Goal: Task Accomplishment & Management: Complete application form

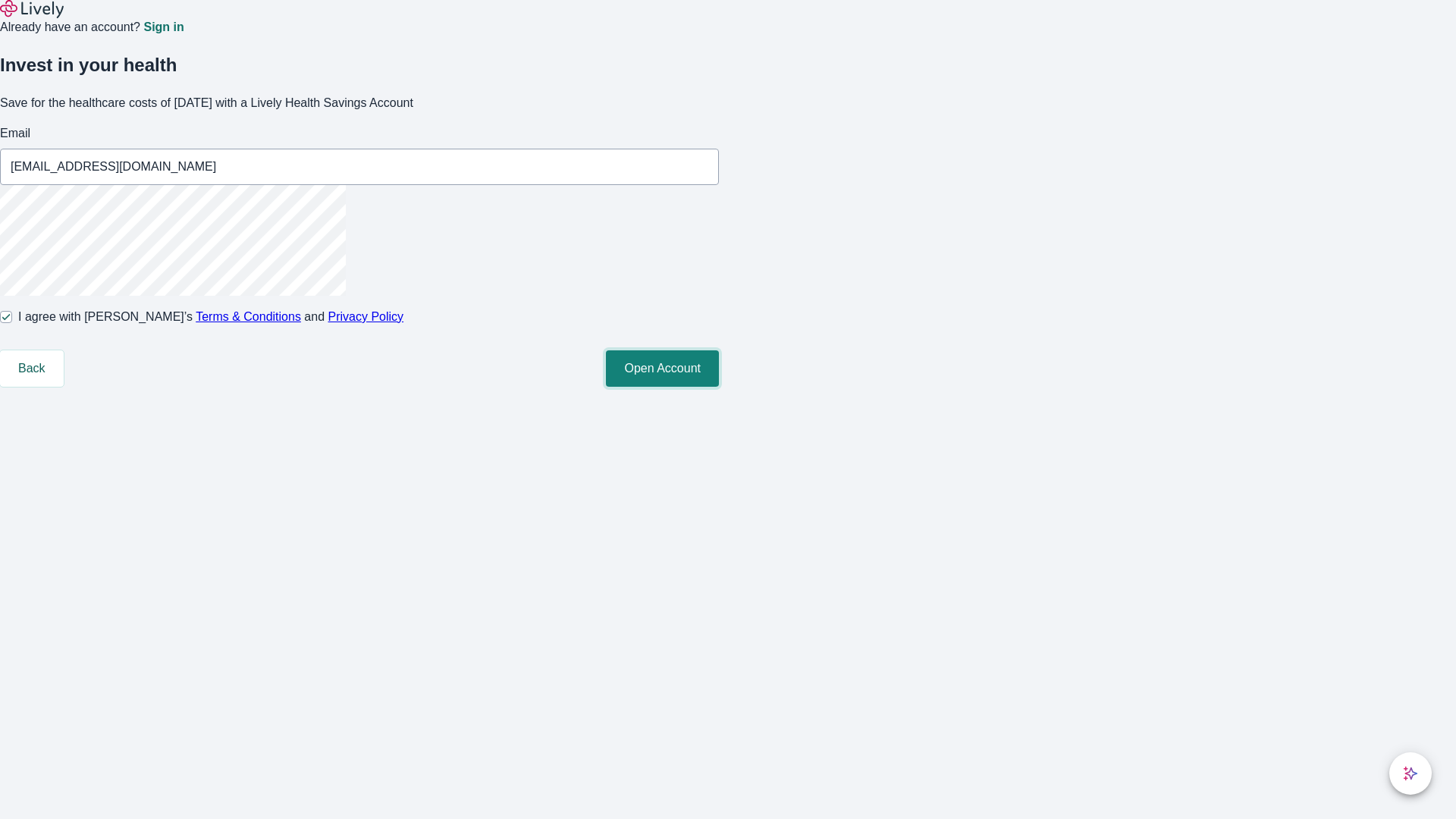
click at [719, 387] on button "Open Account" at bounding box center [662, 368] width 113 height 37
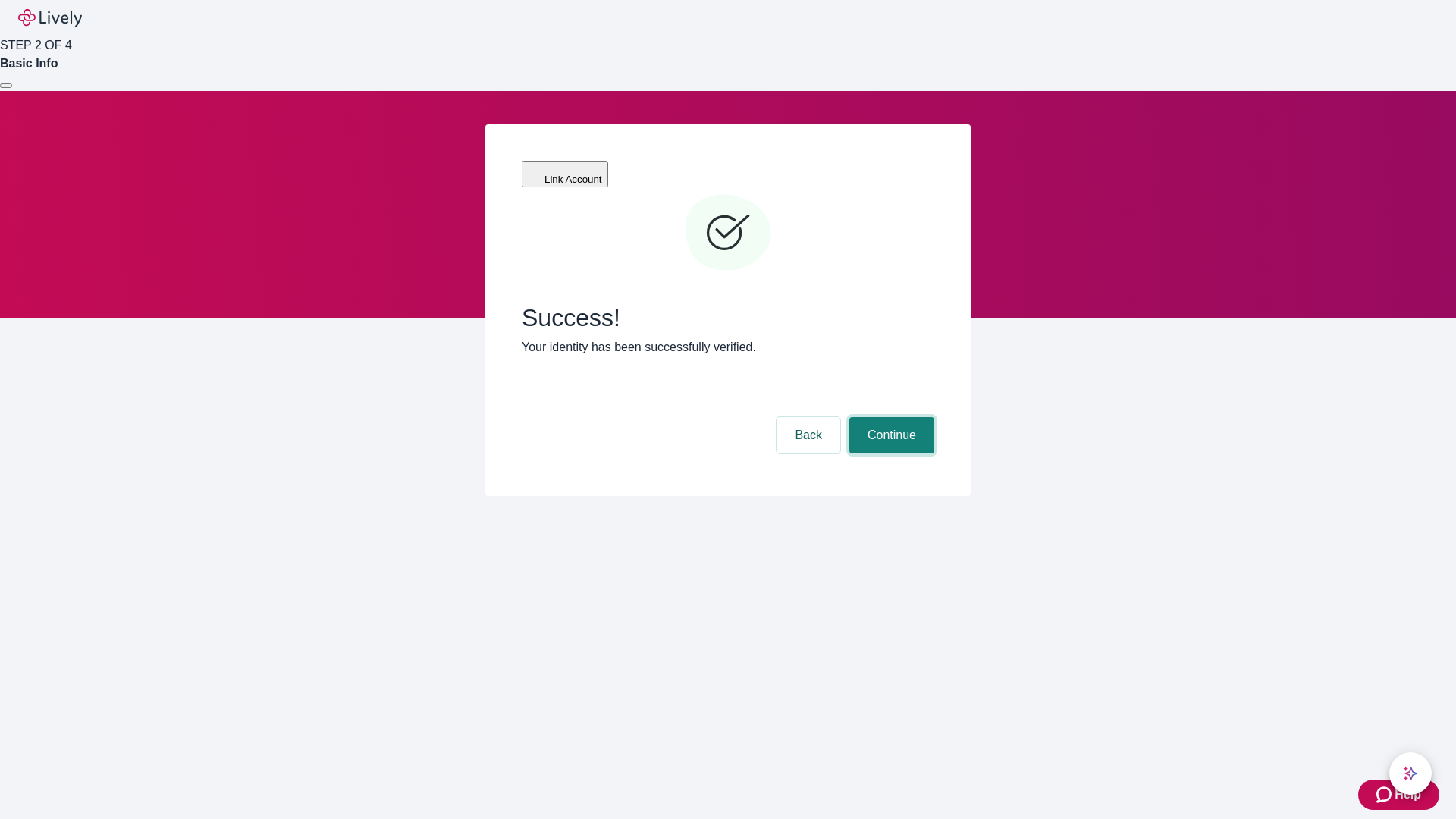
click at [889, 417] on button "Continue" at bounding box center [891, 434] width 85 height 37
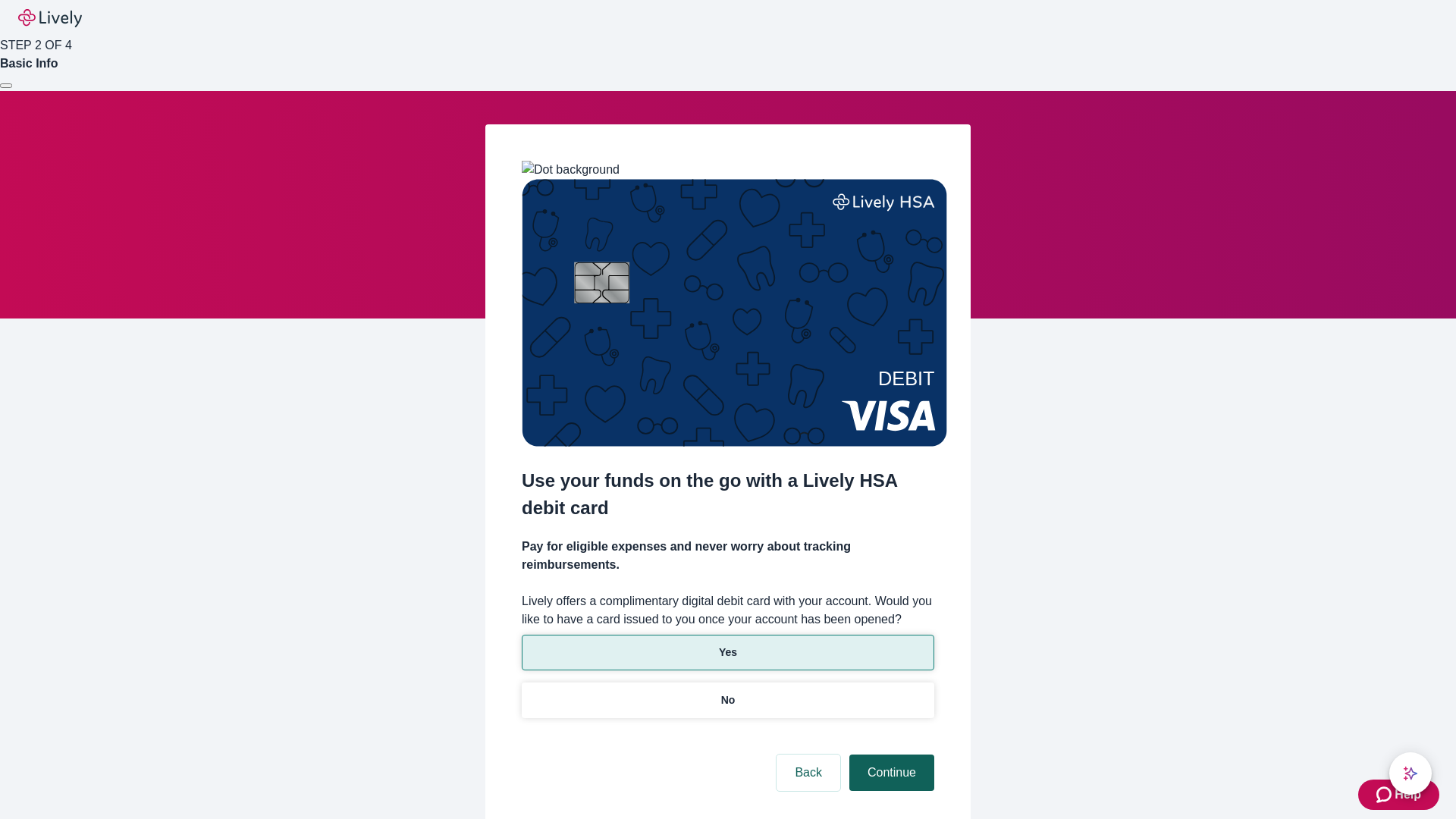
click at [727, 692] on p "No" at bounding box center [728, 700] width 14 height 16
click at [889, 754] on button "Continue" at bounding box center [891, 772] width 85 height 37
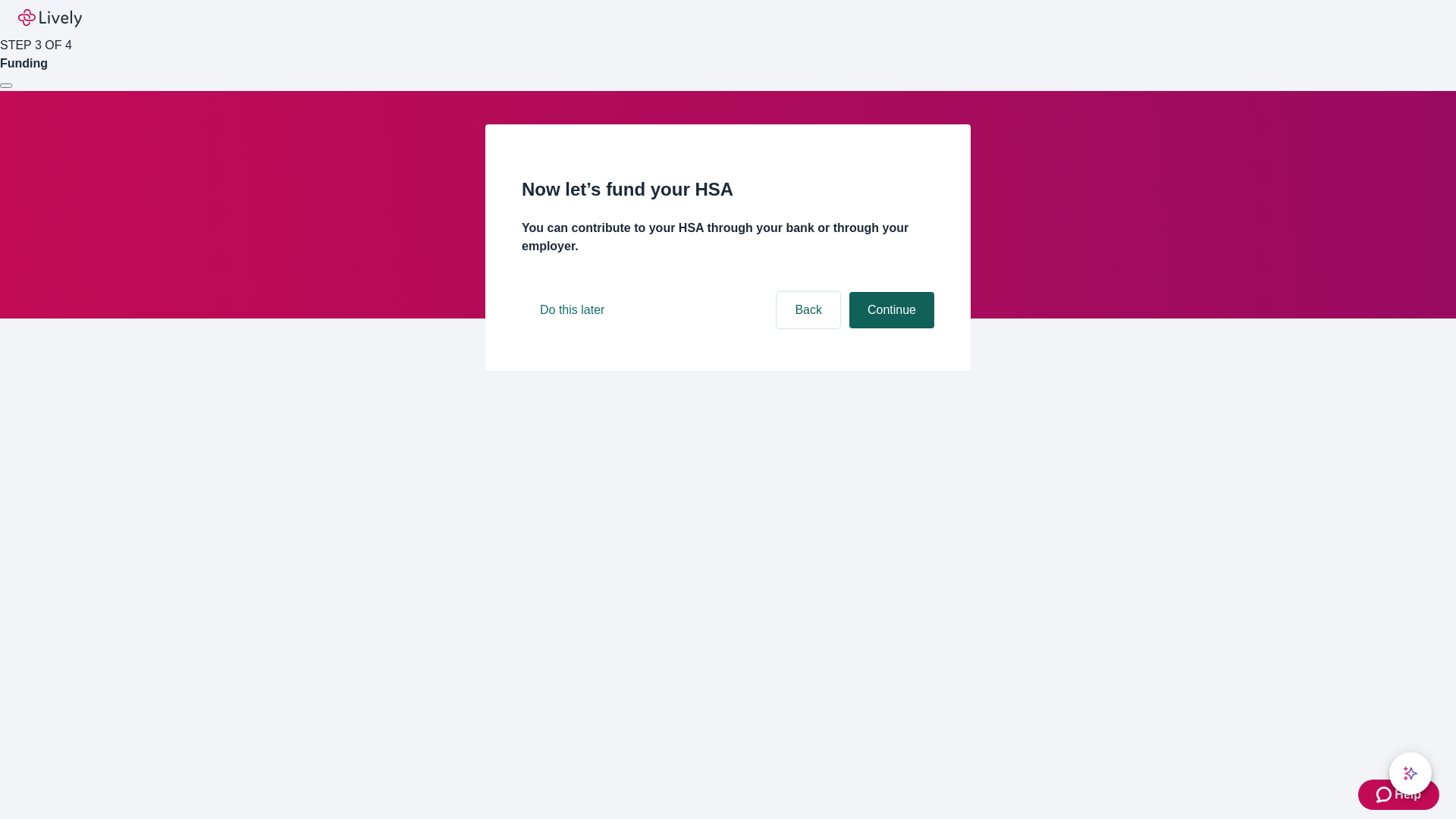
click at [889, 328] on button "Continue" at bounding box center [891, 310] width 85 height 37
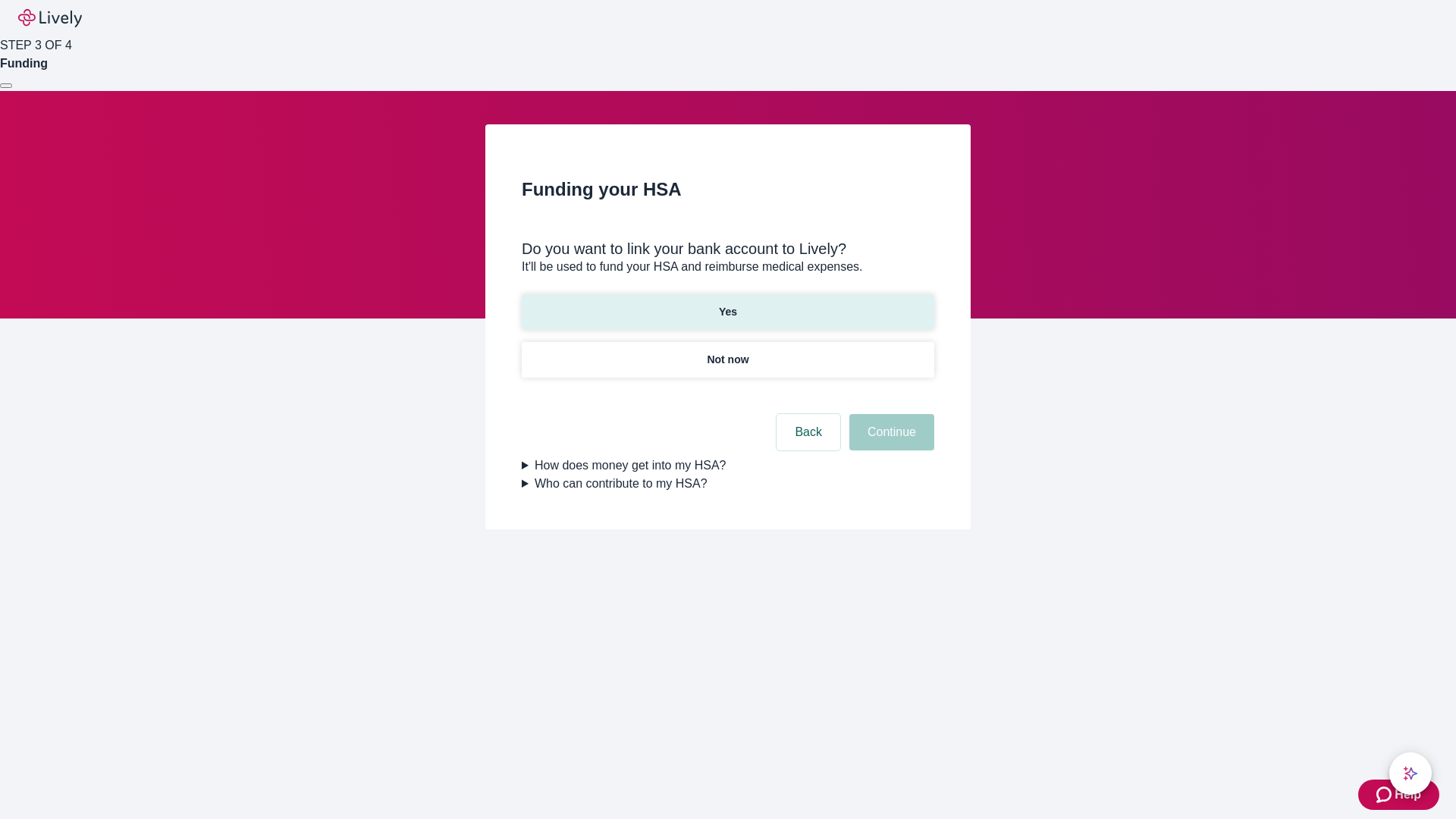
click at [727, 304] on p "Yes" at bounding box center [727, 311] width 18 height 16
click at [889, 414] on button "Continue" at bounding box center [891, 432] width 85 height 37
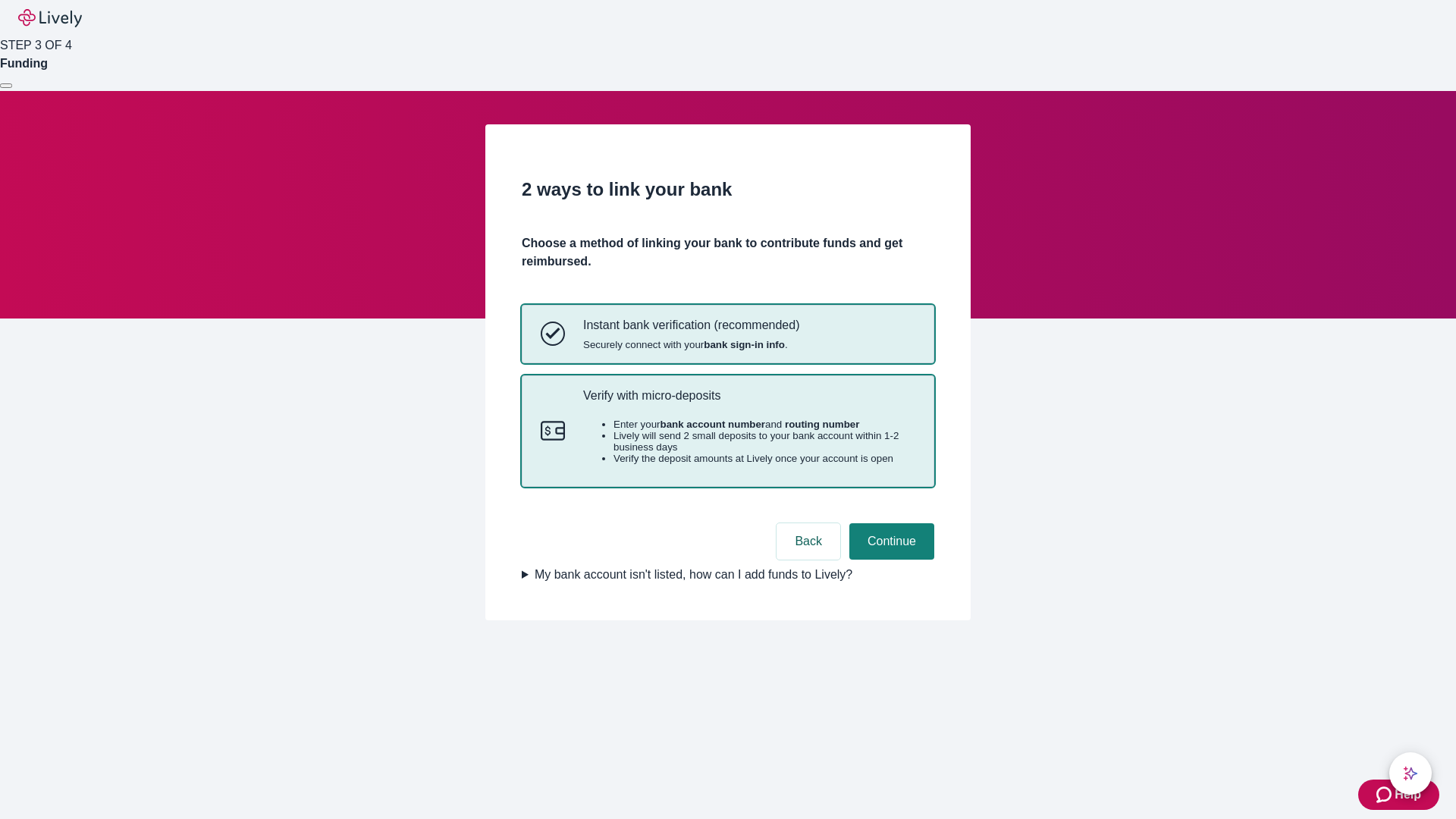
click at [749, 402] on p "Verify with micro-deposits" at bounding box center [749, 395] width 332 height 14
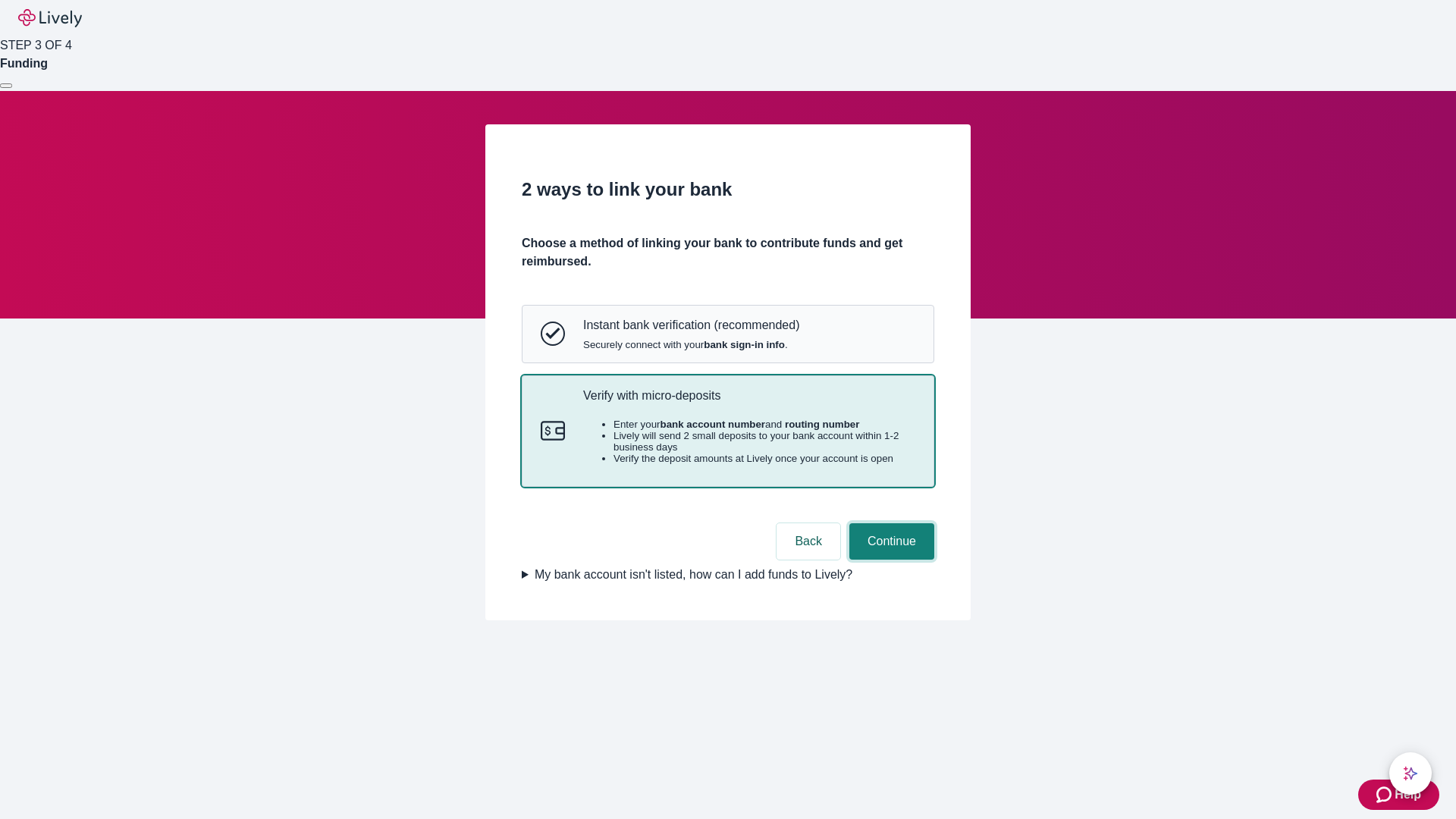
click at [889, 559] on button "Continue" at bounding box center [891, 541] width 85 height 37
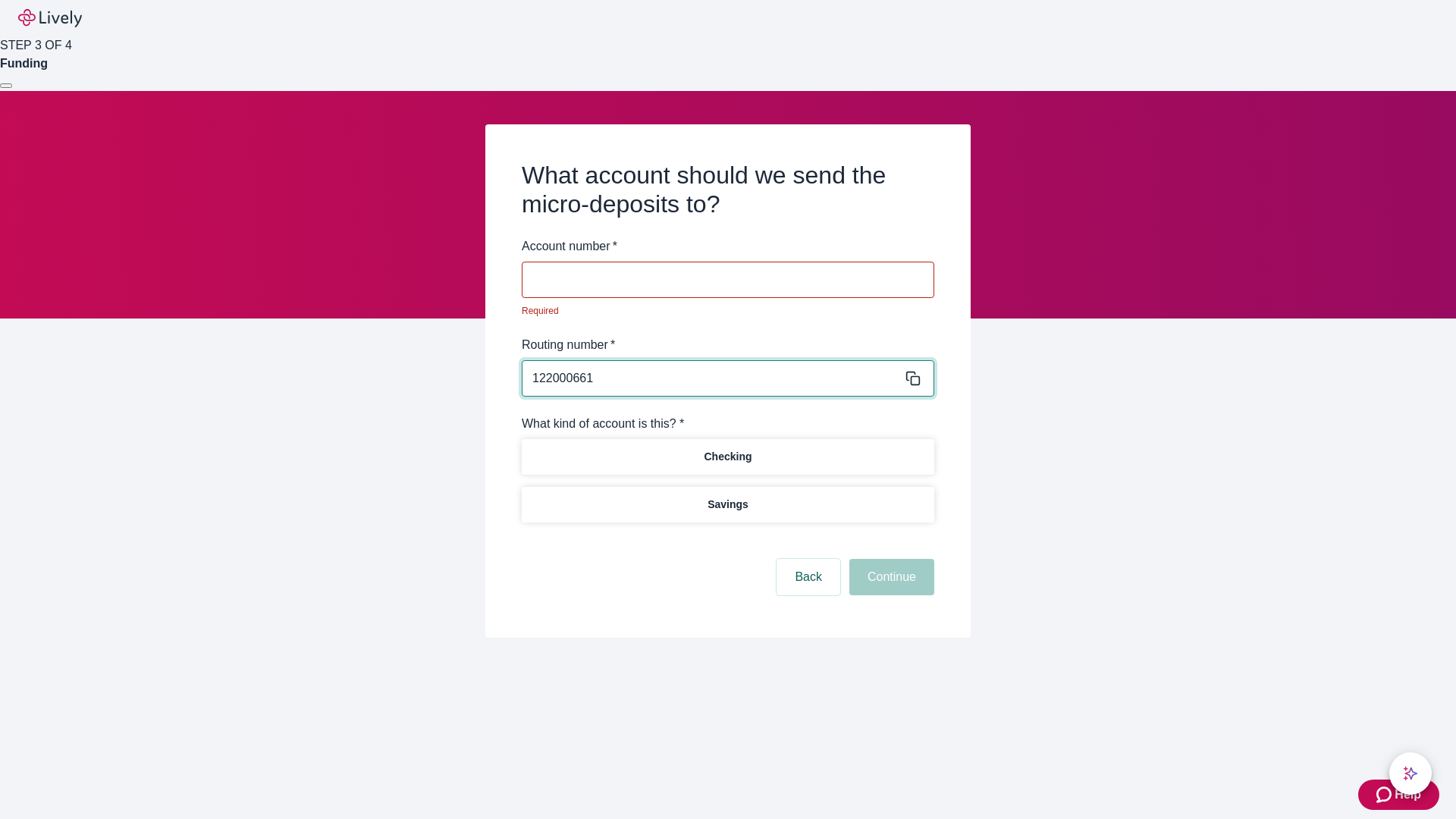
type input "122000661"
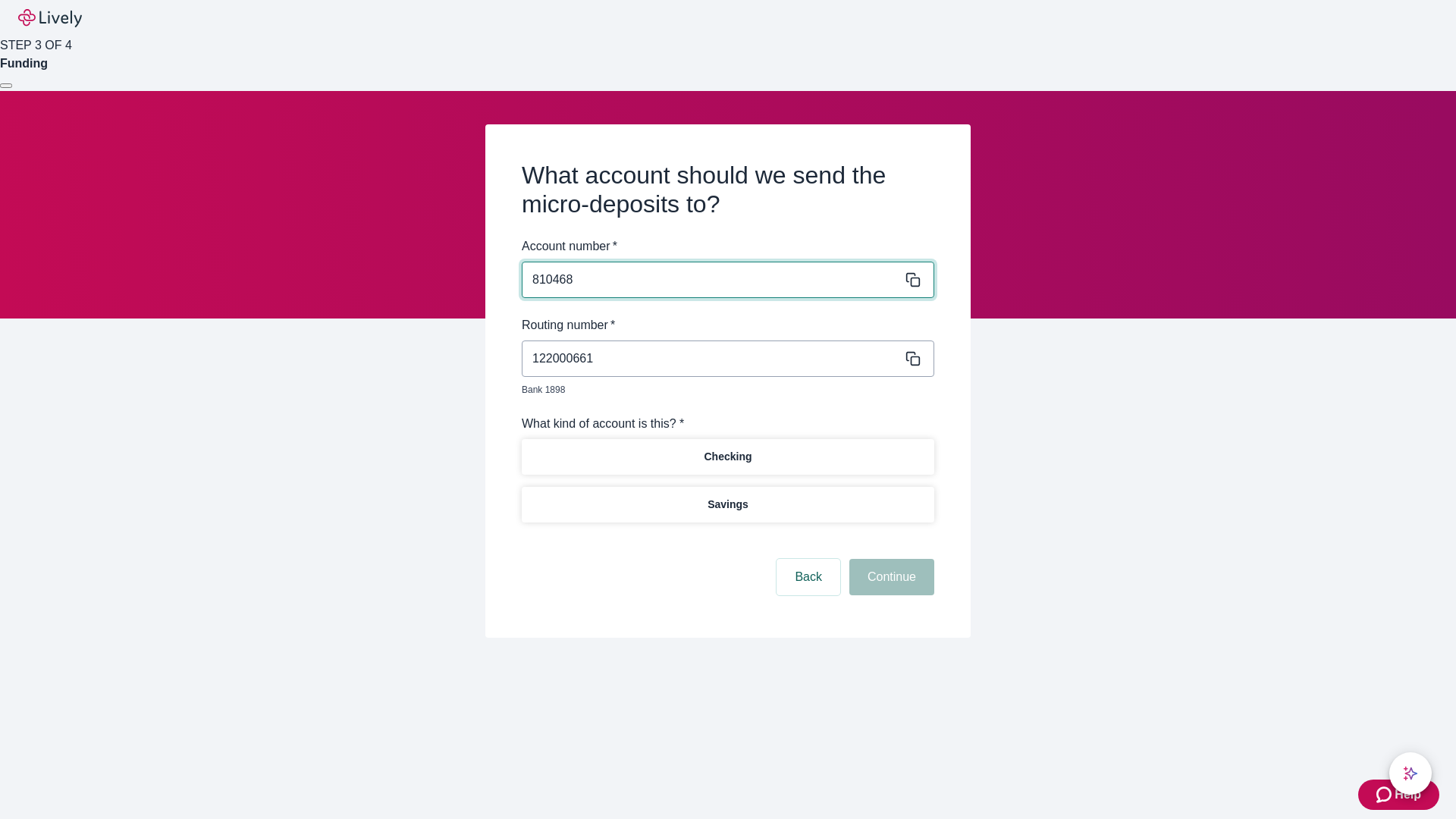
type input "810468"
click at [727, 448] on p "Checking" at bounding box center [727, 456] width 48 height 16
click at [889, 559] on button "Continue" at bounding box center [891, 577] width 85 height 37
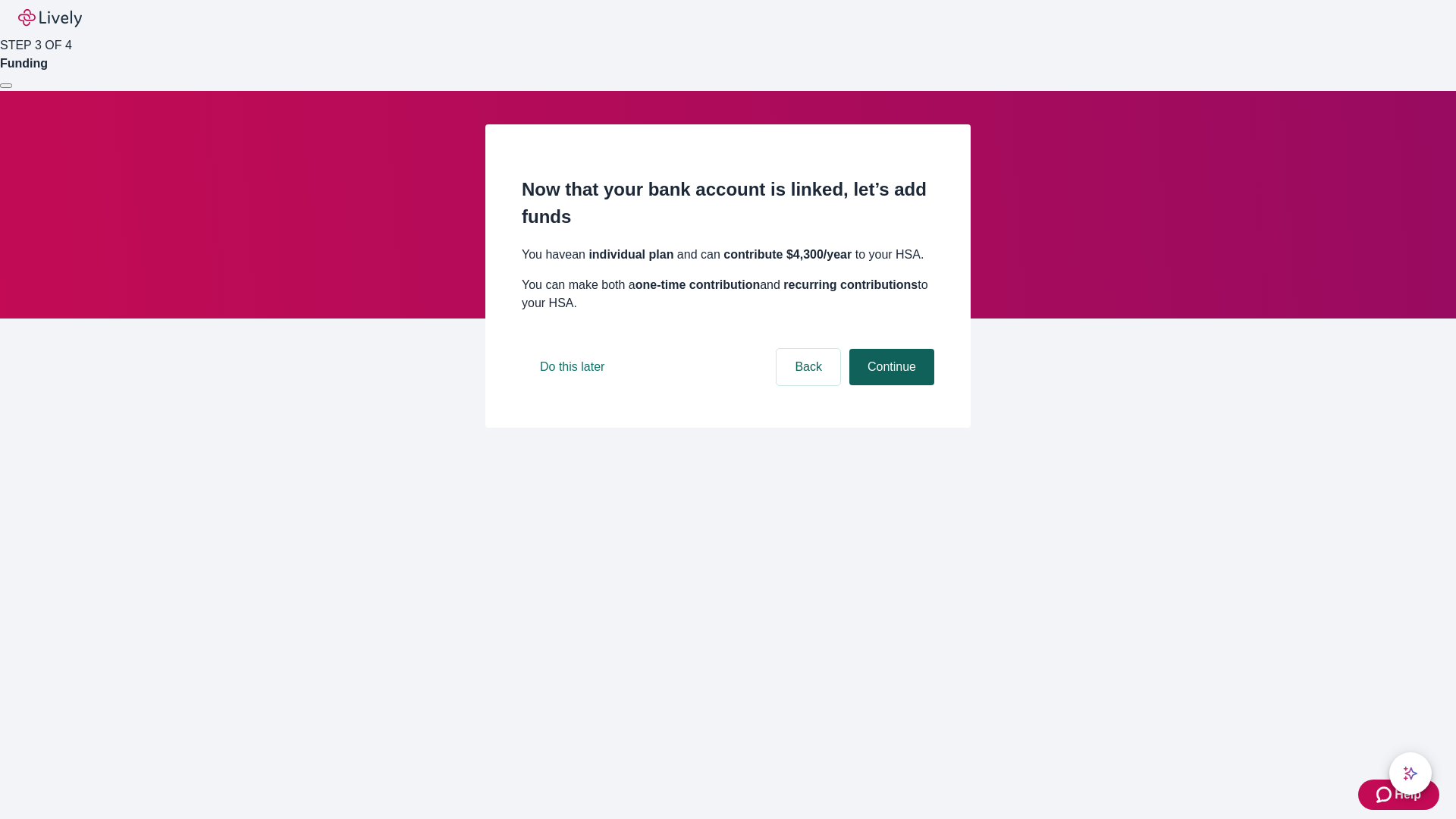
click at [889, 386] on button "Continue" at bounding box center [891, 367] width 85 height 37
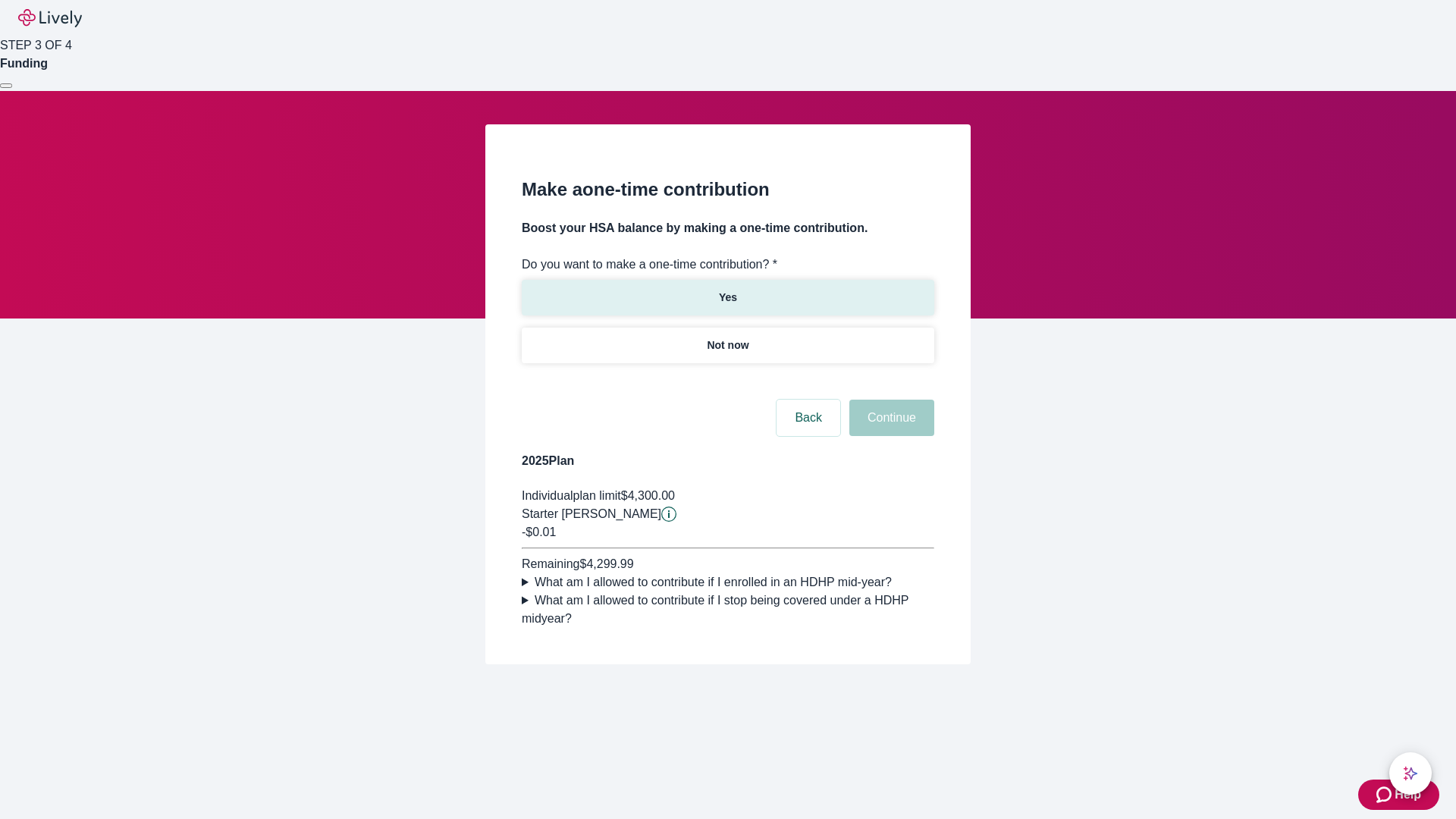
click at [727, 290] on p "Yes" at bounding box center [727, 297] width 18 height 16
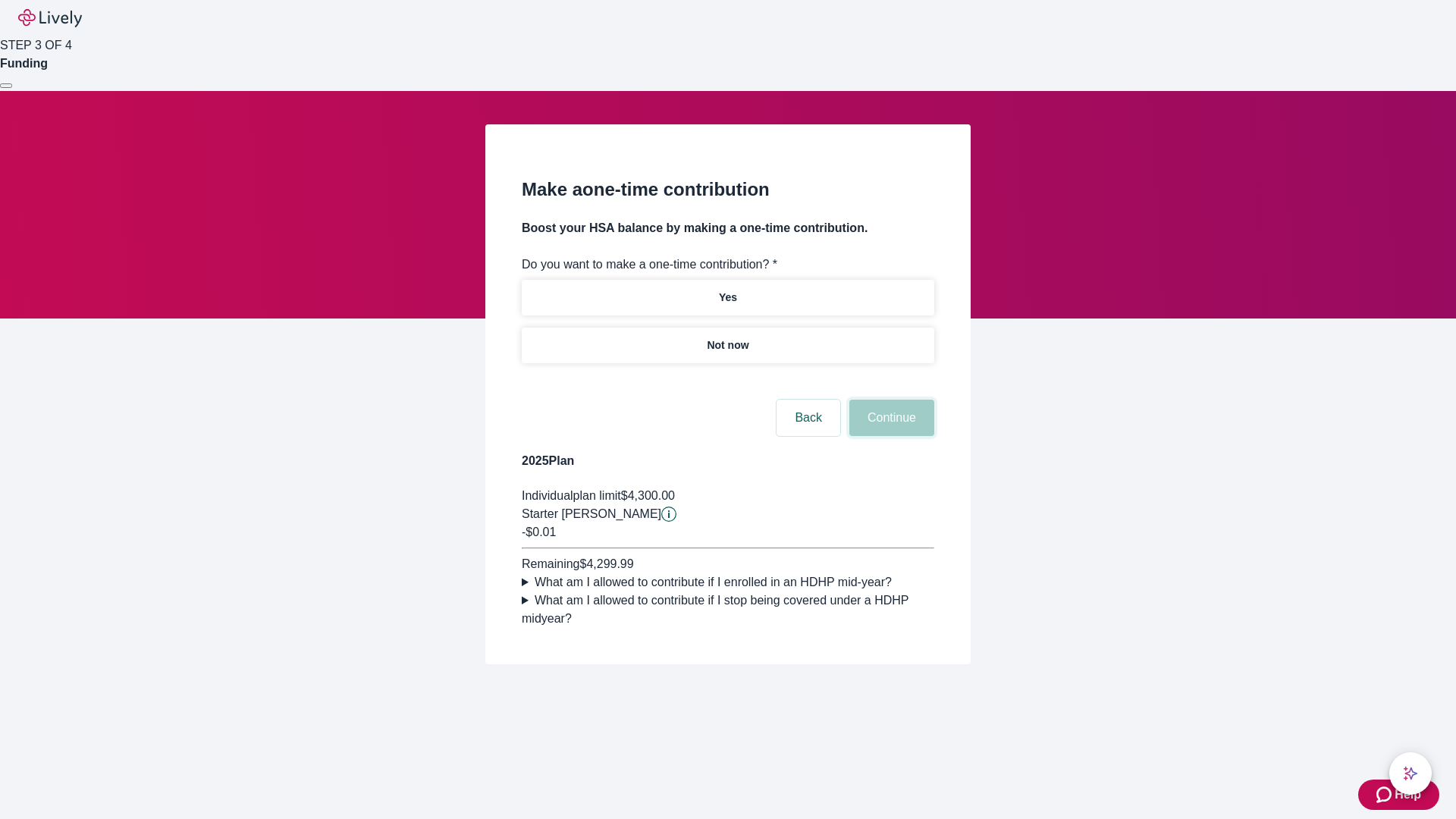
click at [889, 436] on button "Continue" at bounding box center [891, 417] width 85 height 37
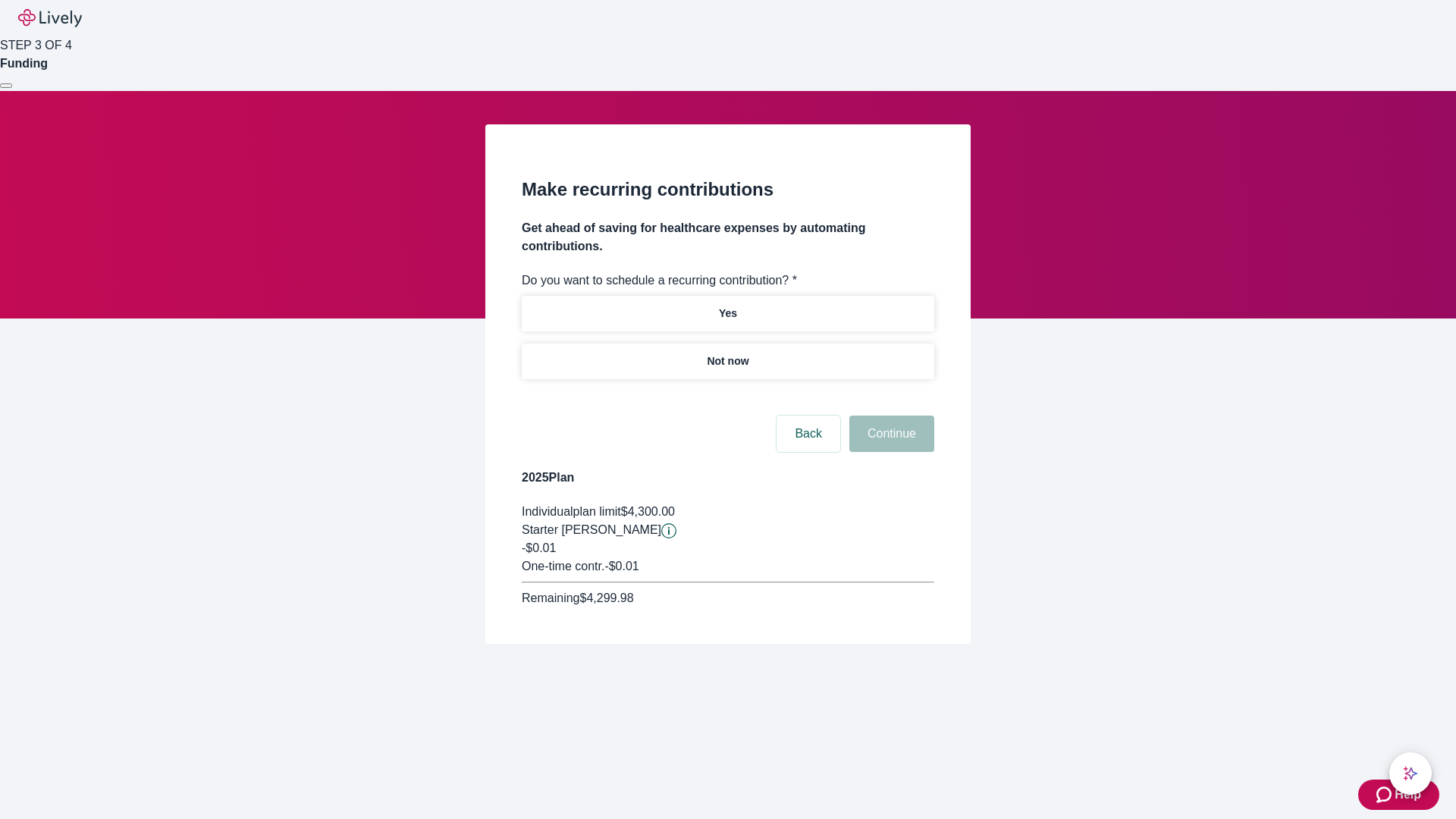
click at [727, 354] on p "Not now" at bounding box center [727, 361] width 41 height 16
click at [889, 416] on button "Continue" at bounding box center [891, 433] width 85 height 37
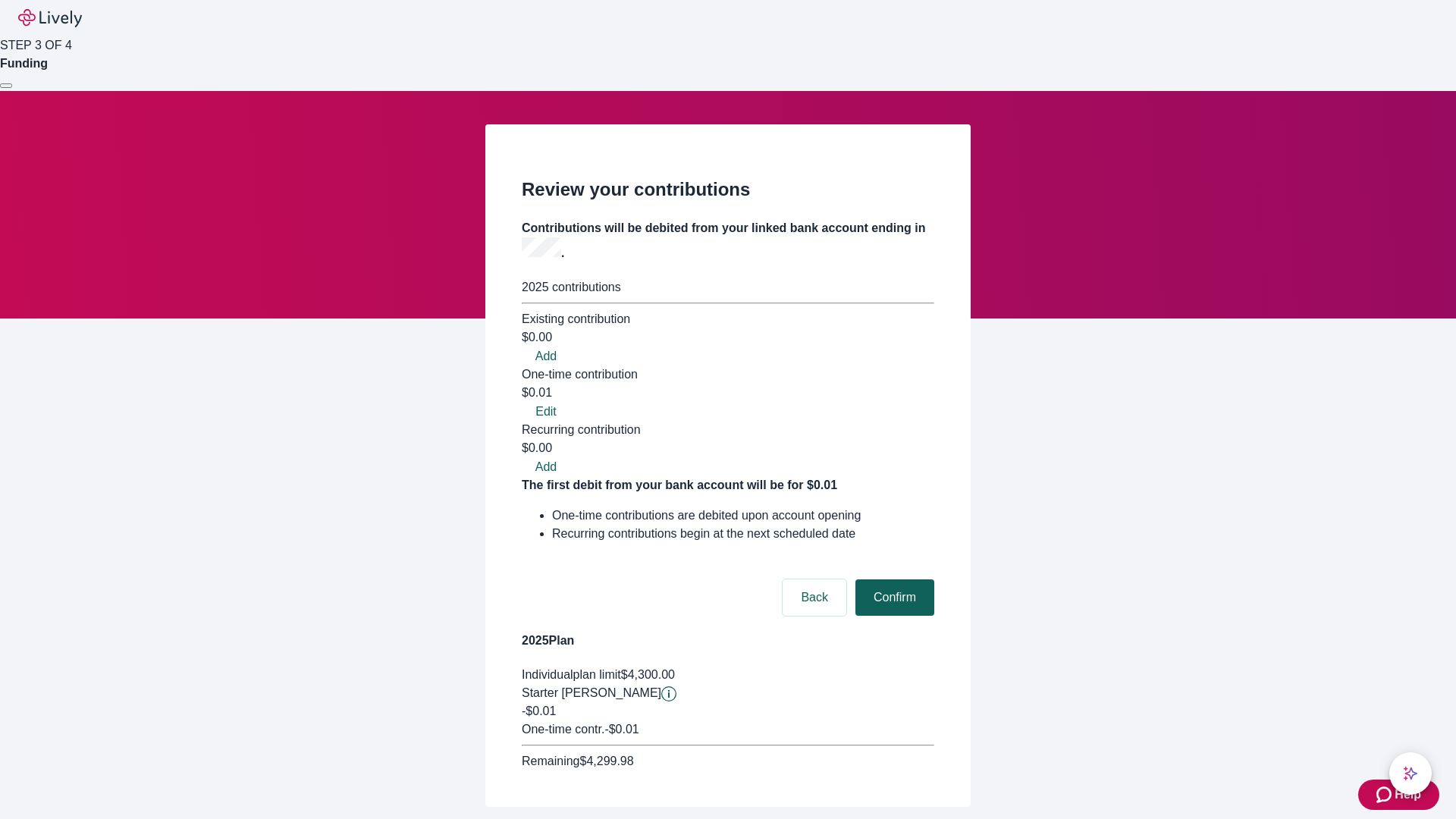
click at [892, 579] on button "Confirm" at bounding box center [895, 597] width 79 height 37
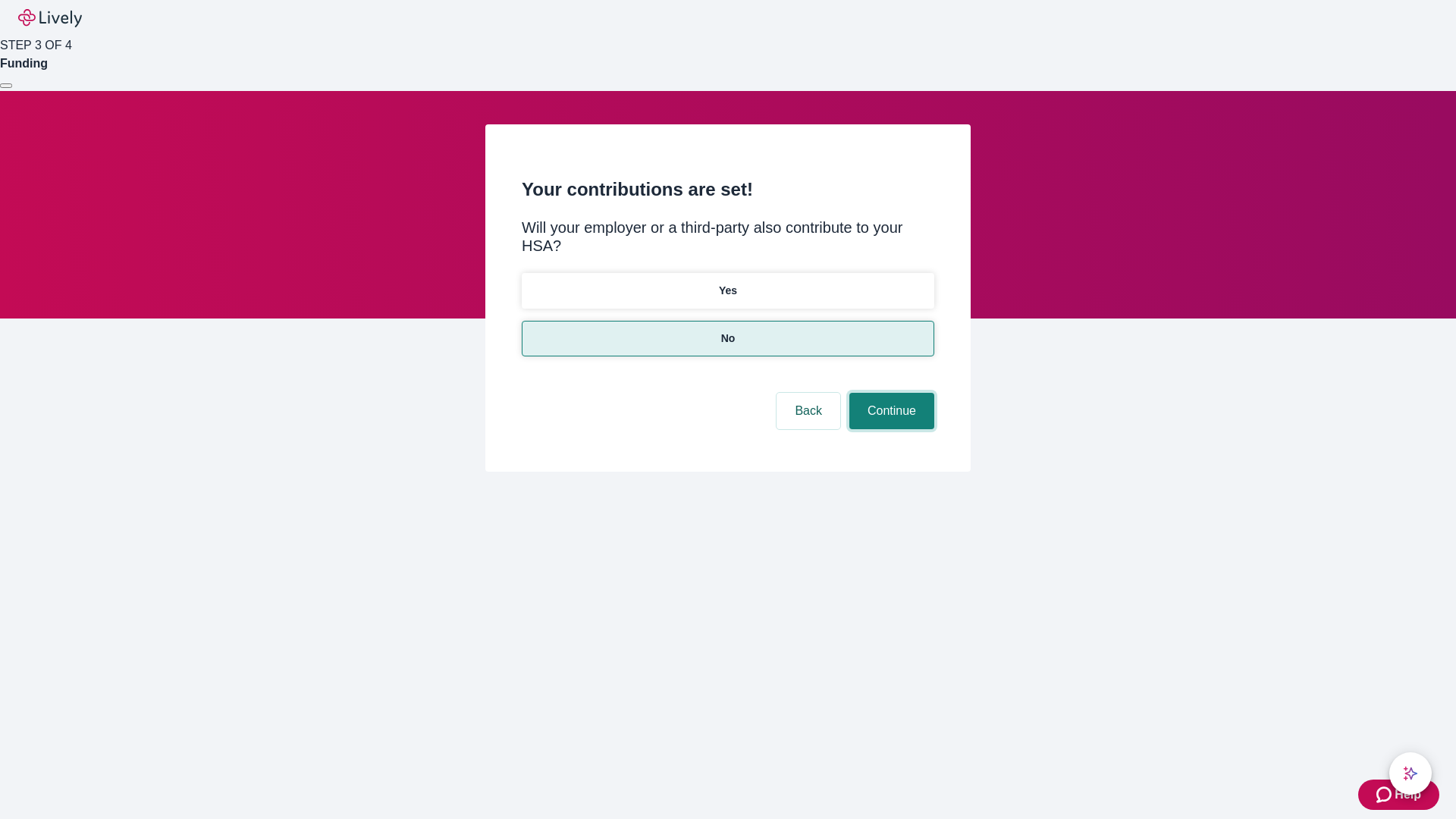
click at [889, 393] on button "Continue" at bounding box center [891, 411] width 85 height 37
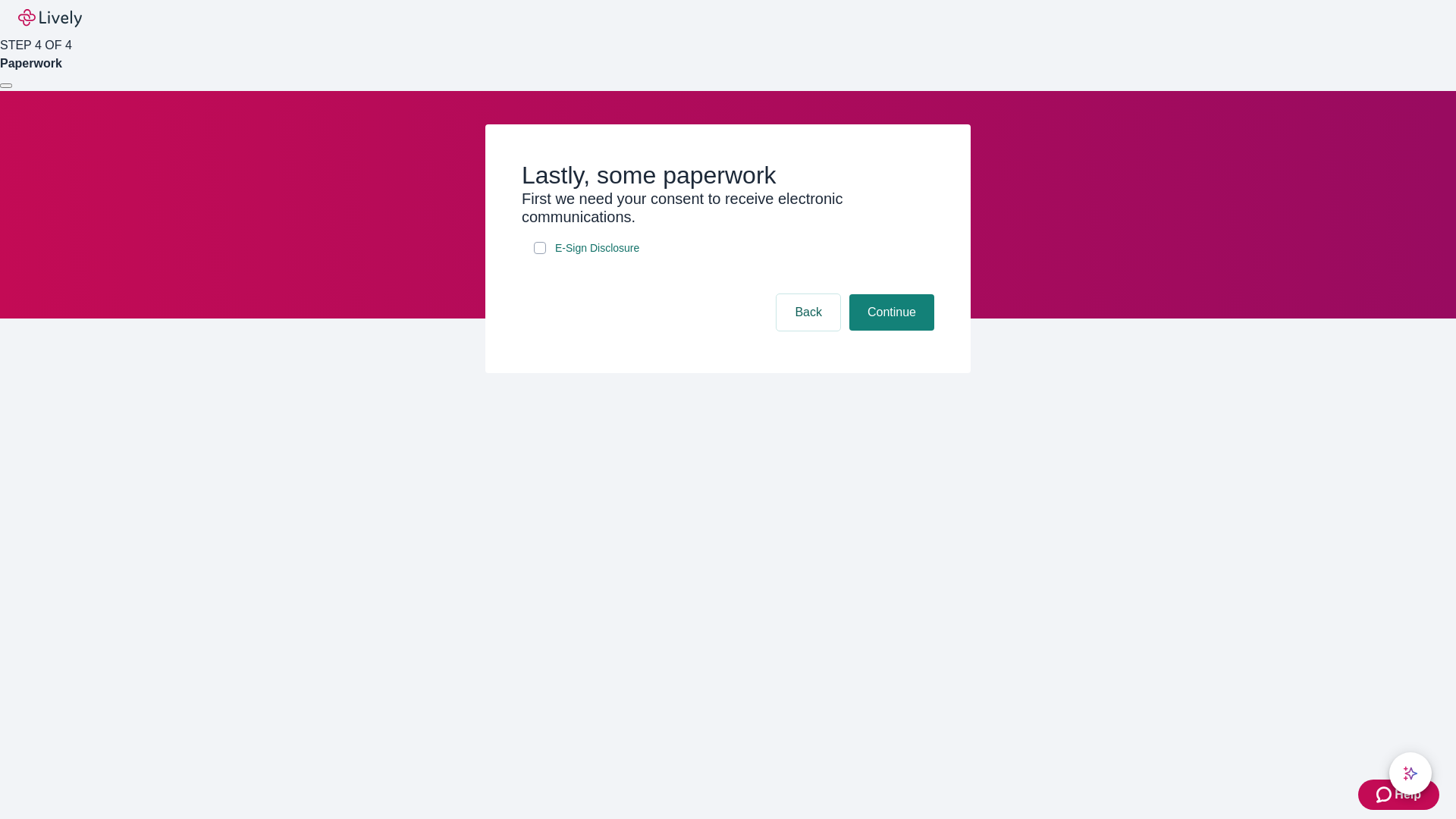
click at [539, 254] on input "E-Sign Disclosure" at bounding box center [539, 248] width 12 height 12
checkbox input "true"
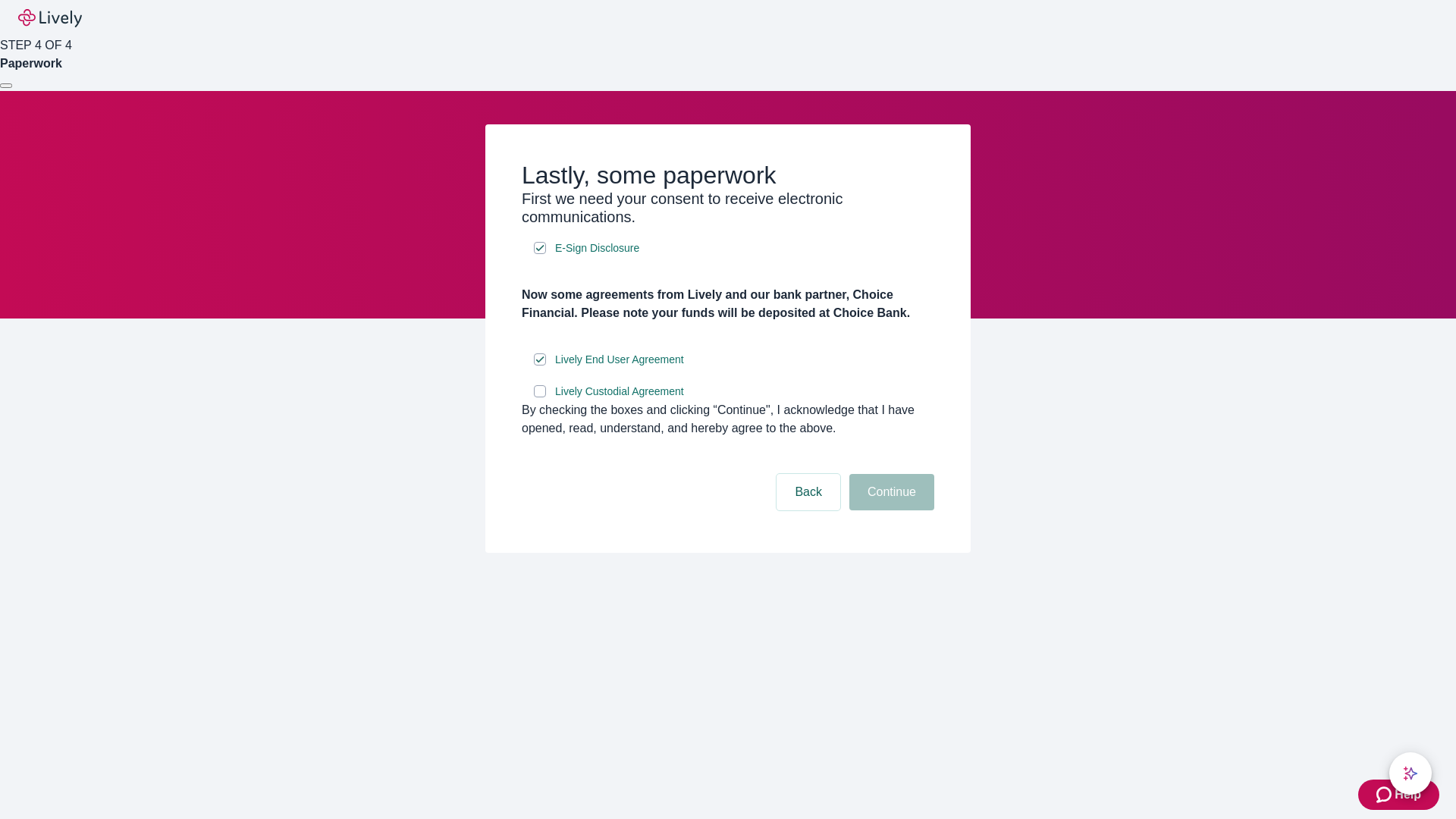
click at [539, 397] on input "Lively Custodial Agreement" at bounding box center [539, 391] width 12 height 12
checkbox input "true"
click at [889, 510] on button "Continue" at bounding box center [891, 492] width 85 height 37
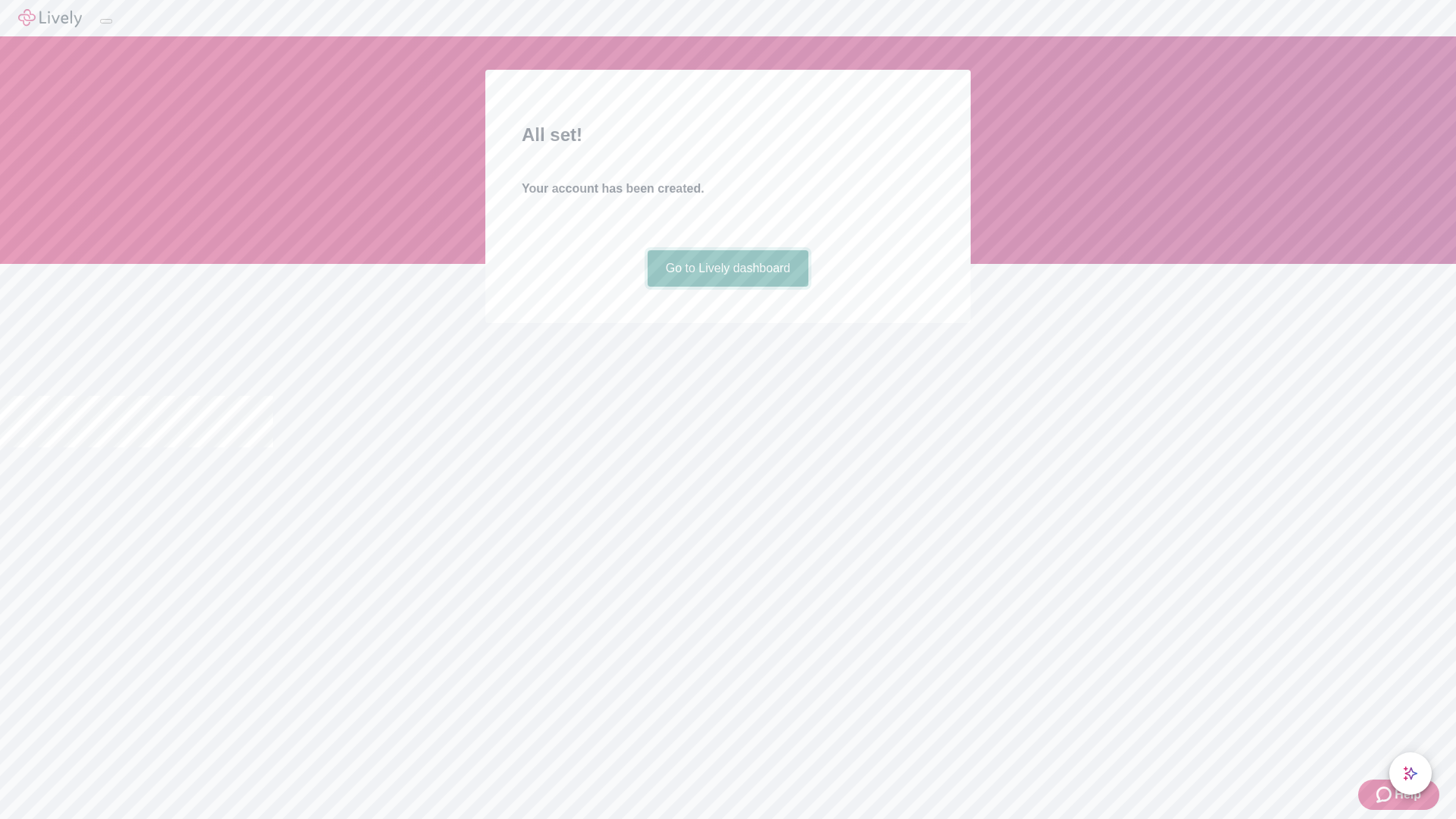
click at [727, 286] on link "Go to Lively dashboard" at bounding box center [728, 268] width 161 height 37
